Goal: Task Accomplishment & Management: Manage account settings

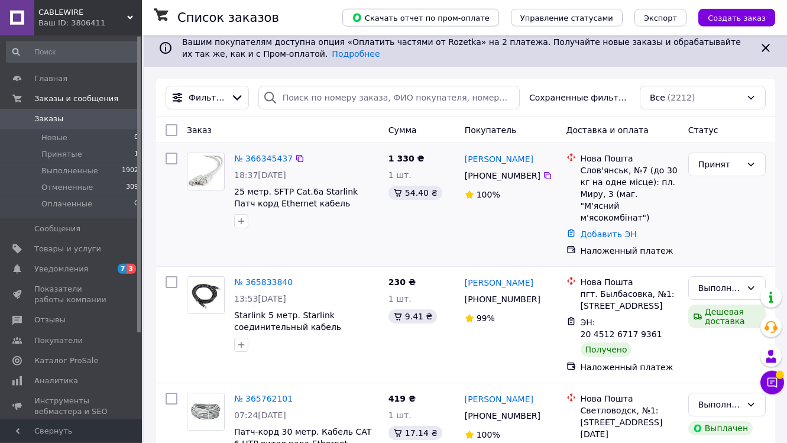
scroll to position [12, 0]
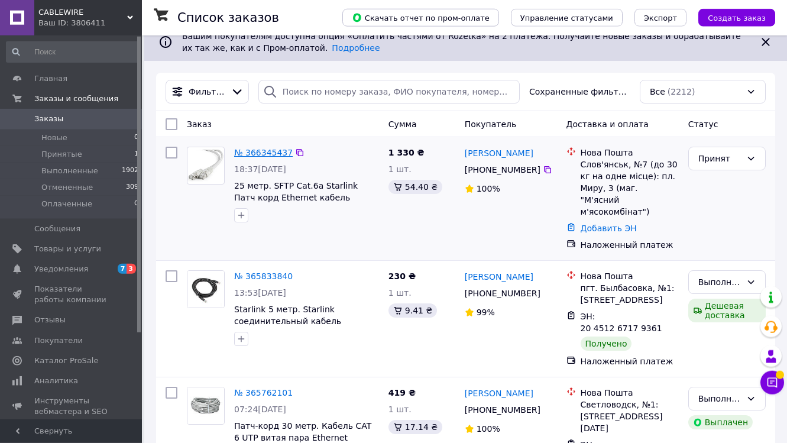
click at [266, 153] on link "№ 366345437" at bounding box center [263, 152] width 59 height 9
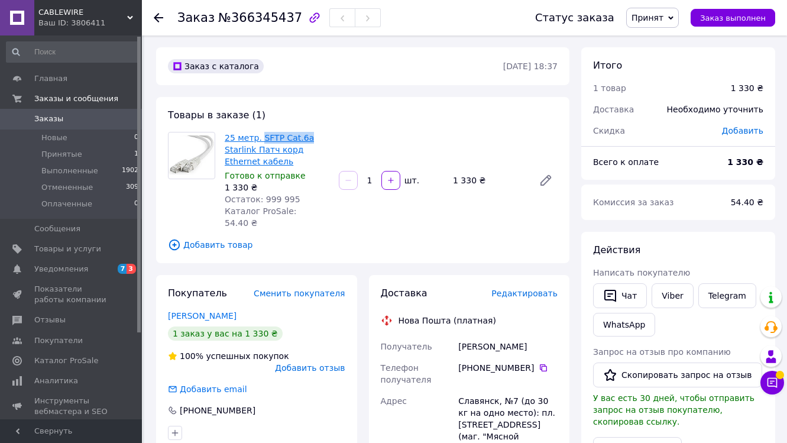
drag, startPoint x: 316, startPoint y: 136, endPoint x: 261, endPoint y: 137, distance: 55.0
click at [261, 137] on span "25 метр. SFTP Cat.6a Starlink Патч корд Ethernet кабель" at bounding box center [277, 149] width 105 height 35
copy link "SFTP Cat.6a"
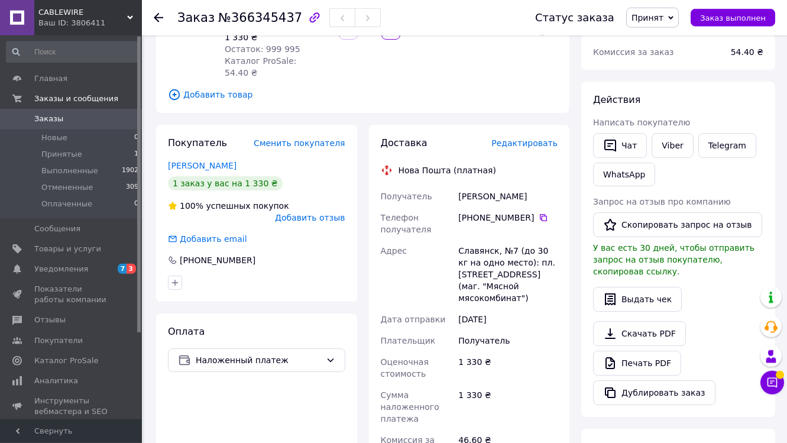
scroll to position [150, 0]
click at [540, 214] on icon at bounding box center [543, 217] width 7 height 7
click at [470, 186] on div "[PERSON_NAME]" at bounding box center [508, 196] width 104 height 21
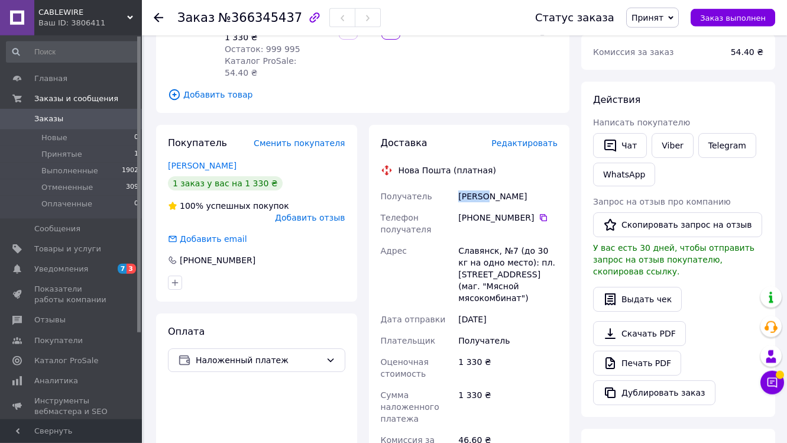
click at [470, 186] on div "[PERSON_NAME]" at bounding box center [508, 196] width 104 height 21
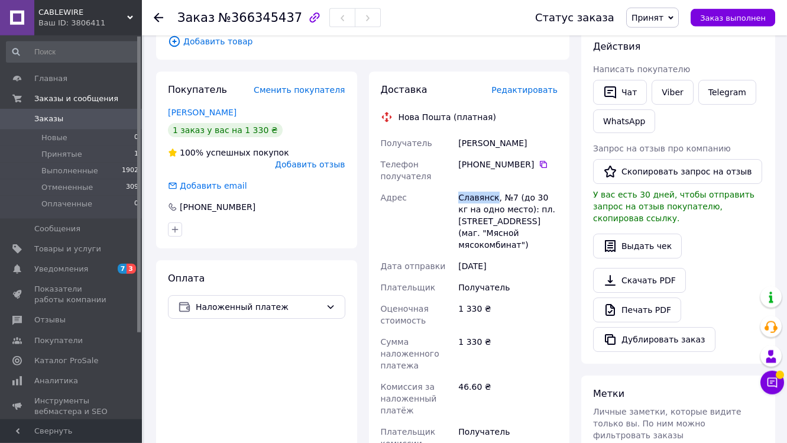
drag, startPoint x: 496, startPoint y: 183, endPoint x: 441, endPoint y: 183, distance: 55.0
click at [441, 183] on div "Получатель [PERSON_NAME] Телефон получателя [PHONE_NUMBER]   [PERSON_NAME], №7 …" at bounding box center [470, 306] width 182 height 346
click at [469, 187] on div "Славянск, №7 (до 30 кг на одно место): пл. [STREET_ADDRESS] (маг. "Мясной мясок…" at bounding box center [508, 221] width 104 height 69
drag, startPoint x: 500, startPoint y: 183, endPoint x: 460, endPoint y: 183, distance: 40.2
click at [460, 187] on div "Славянск, №7 (до 30 кг на одно место): пл. [STREET_ADDRESS] (маг. "Мясной мясок…" at bounding box center [508, 221] width 104 height 69
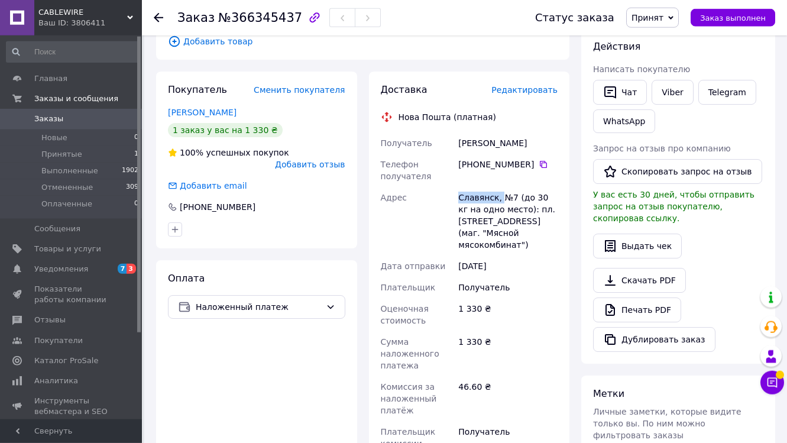
copy div "Славянск,"
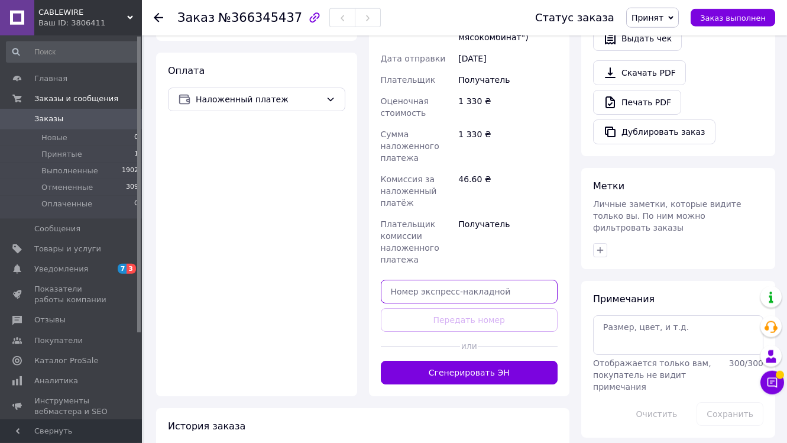
scroll to position [412, 0]
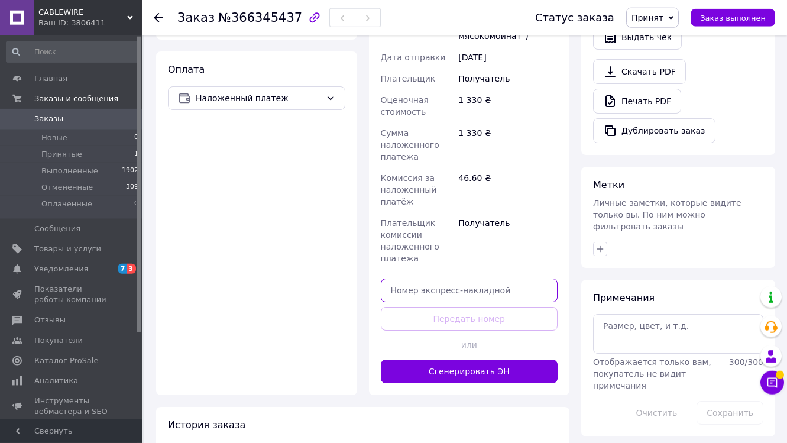
click at [421, 279] on input "text" at bounding box center [469, 291] width 177 height 24
paste input "20451269246646"
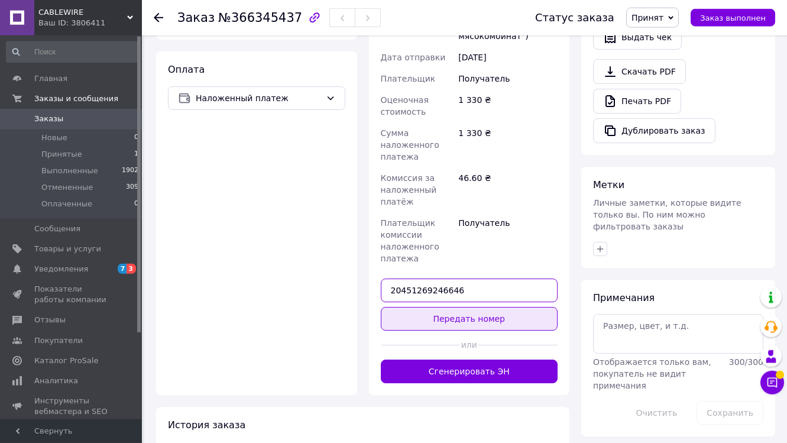
type input "20451269246646"
click at [424, 307] on button "Передать номер" at bounding box center [469, 319] width 177 height 24
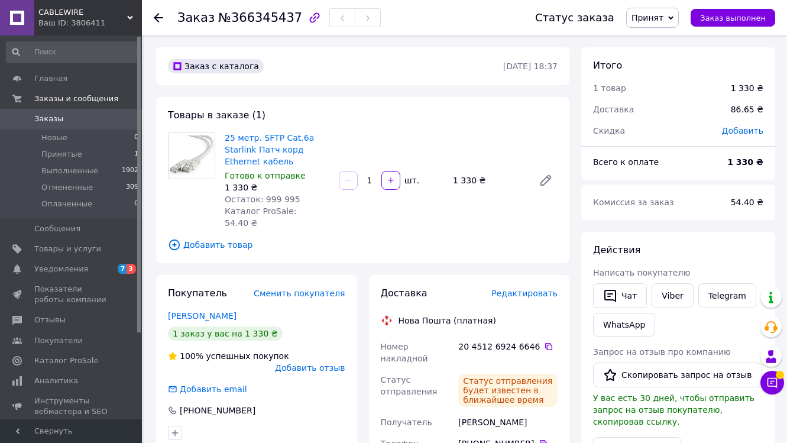
scroll to position [0, 0]
click at [722, 21] on span "Заказ выполнен" at bounding box center [734, 18] width 66 height 9
